Goal: Navigation & Orientation: Find specific page/section

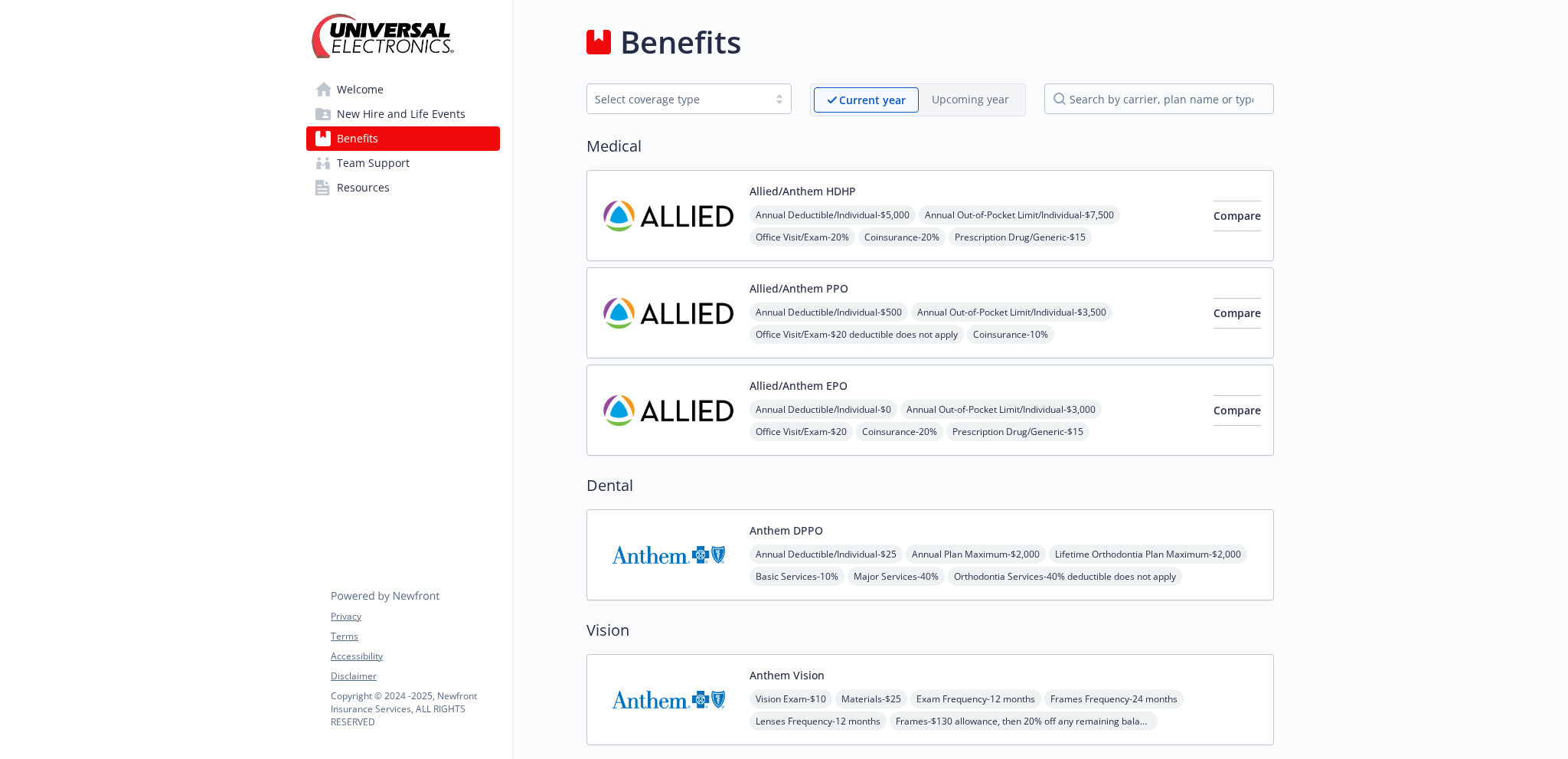
scroll to position [1378, 0]
